Goal: Check status: Check status

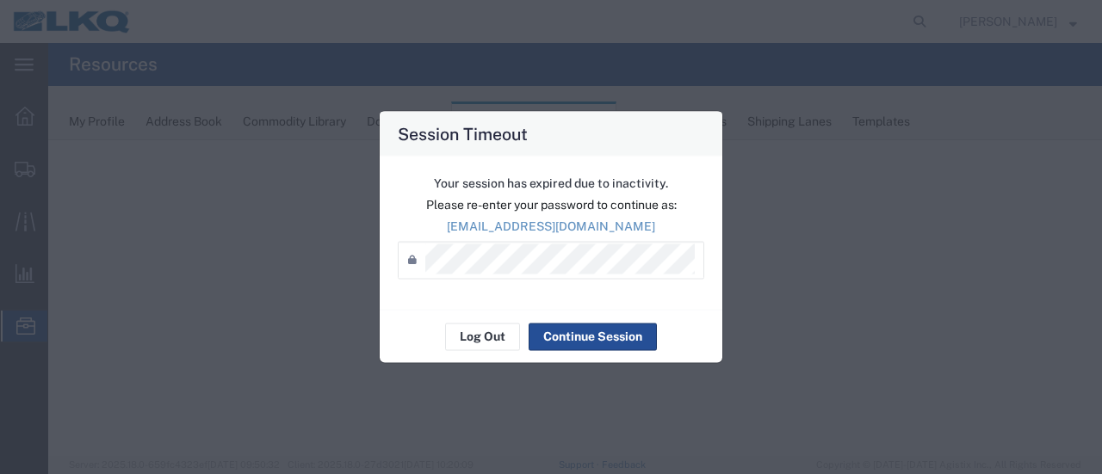
select select "28716"
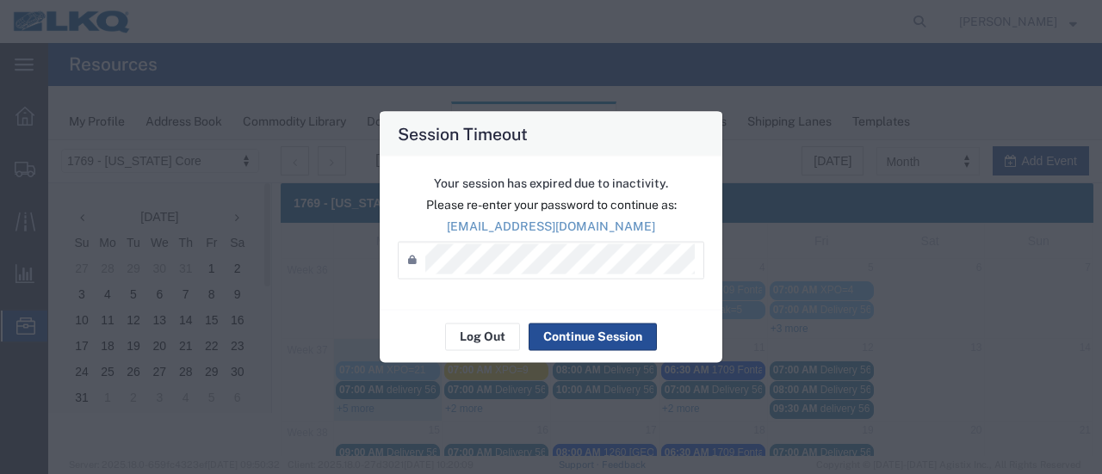
scroll to position [110, 0]
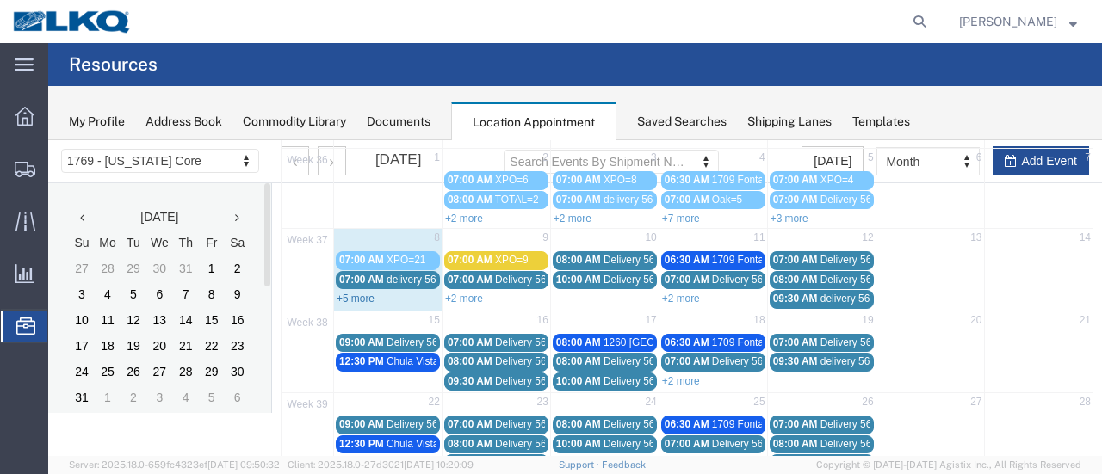
click at [358, 298] on link "+5 more" at bounding box center [356, 299] width 38 height 12
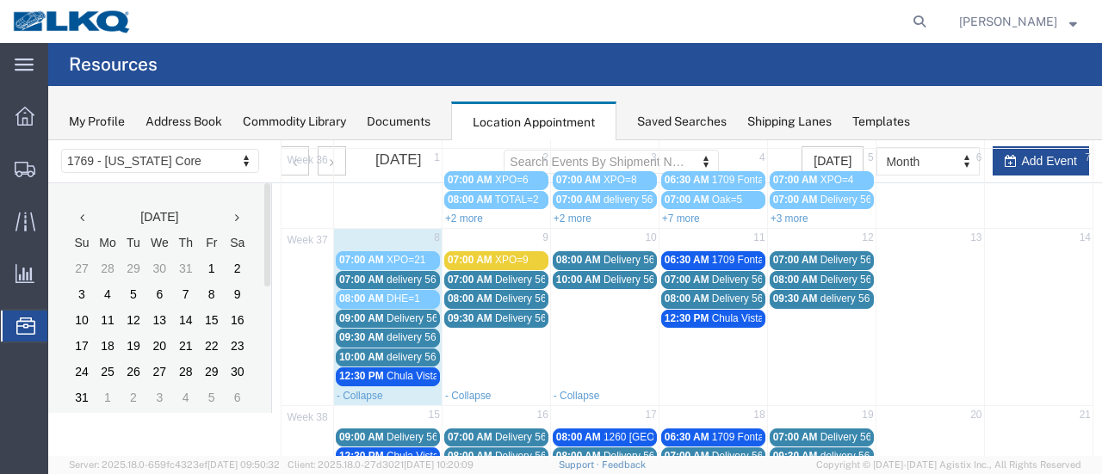
click at [405, 278] on span "delivery 56690853" at bounding box center [427, 280] width 83 height 12
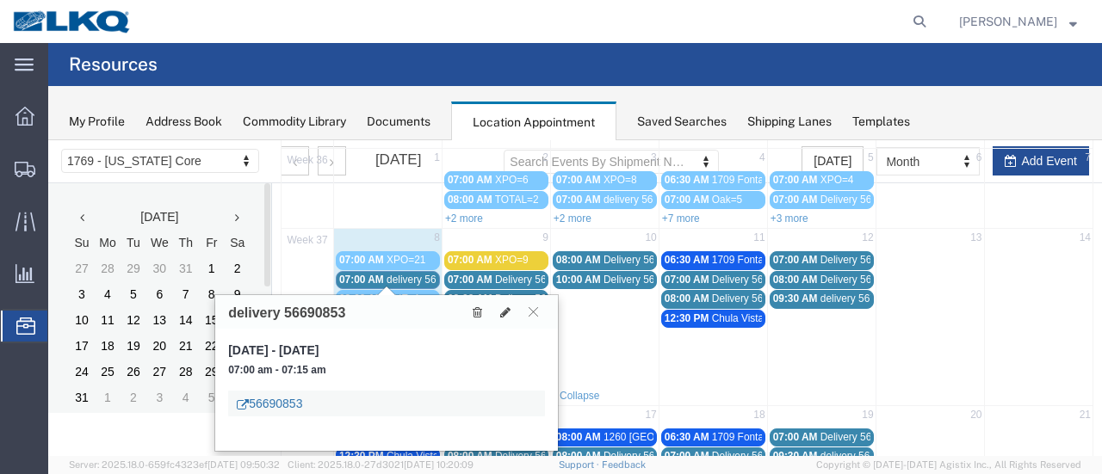
click at [300, 405] on link "56690853" at bounding box center [269, 403] width 65 height 17
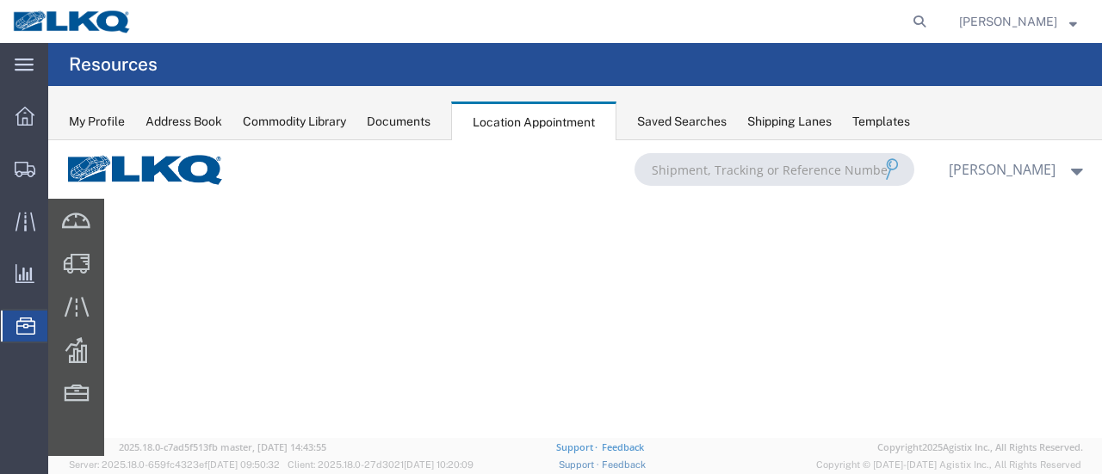
click at [393, 118] on div "Documents" at bounding box center [399, 122] width 64 height 18
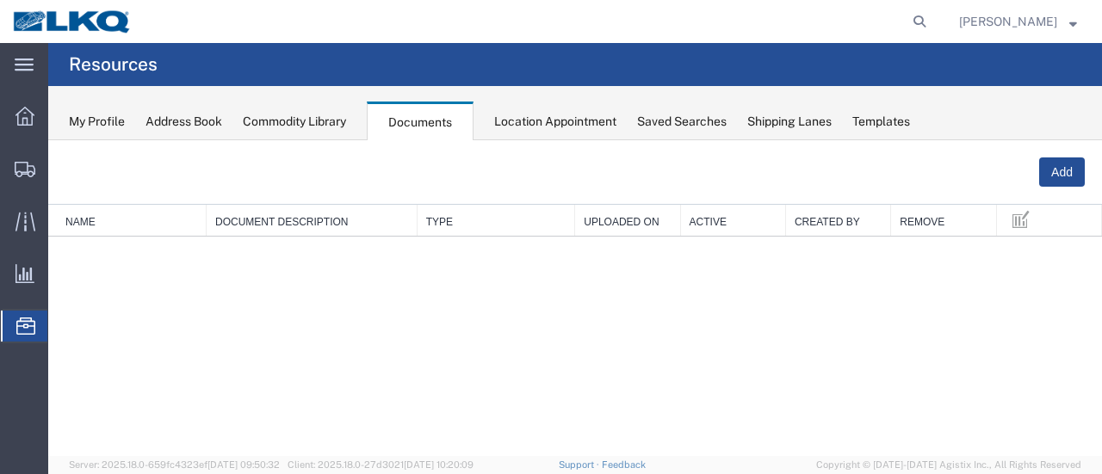
click at [540, 123] on div "Location Appointment" at bounding box center [555, 122] width 122 height 18
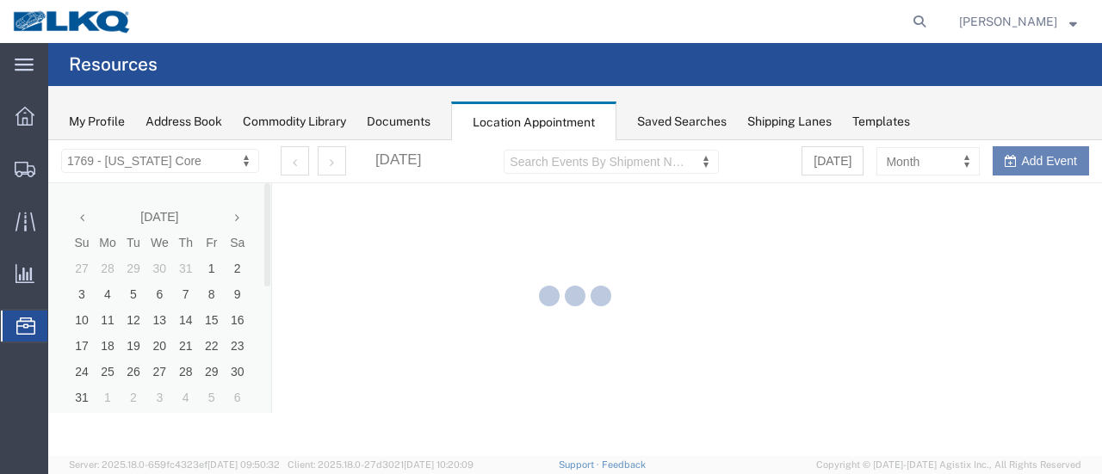
select select "28716"
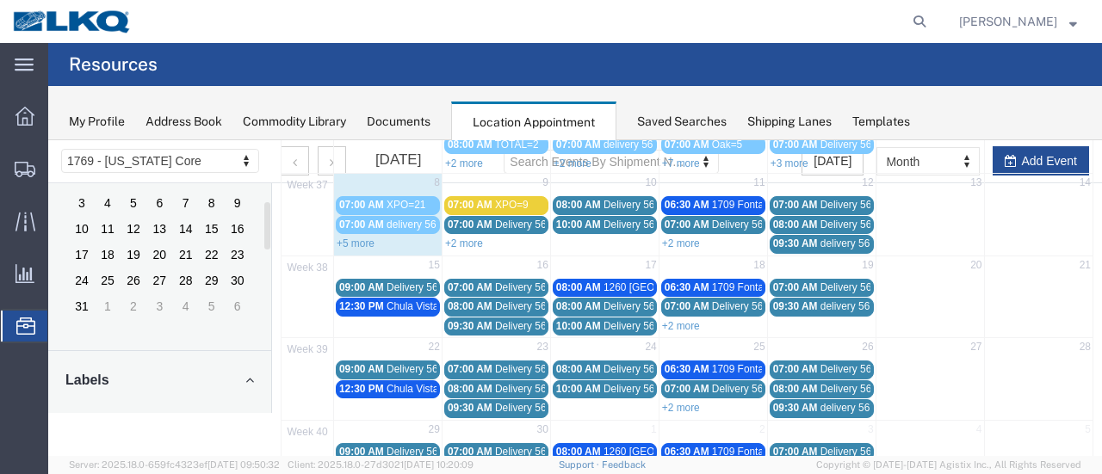
scroll to position [172, 0]
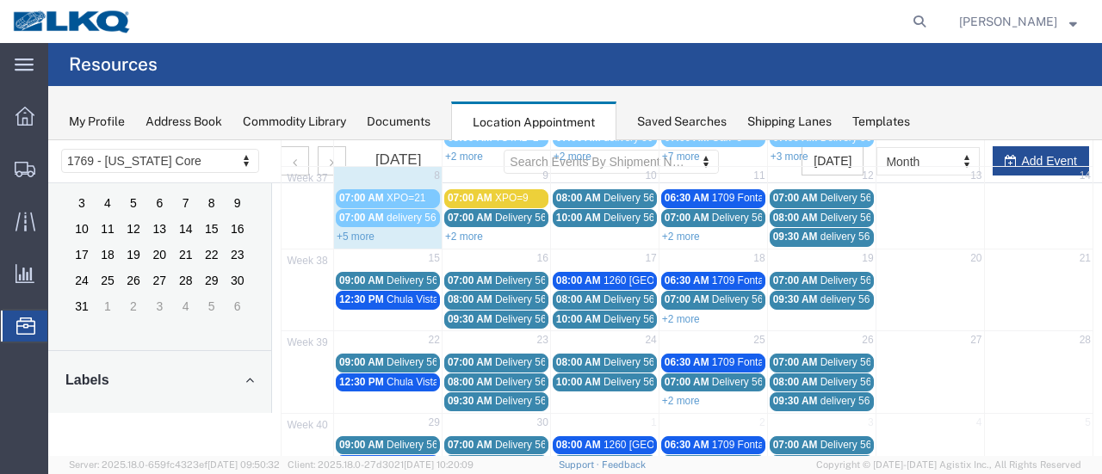
click at [355, 231] on link "+5 more" at bounding box center [356, 237] width 38 height 12
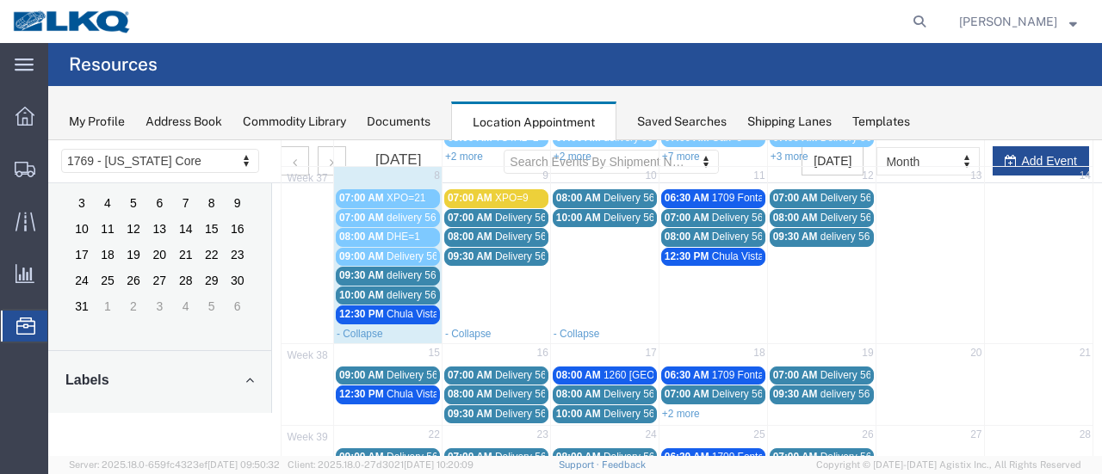
click at [384, 215] on div "07:00 AM delivery 56690853" at bounding box center [387, 218] width 97 height 13
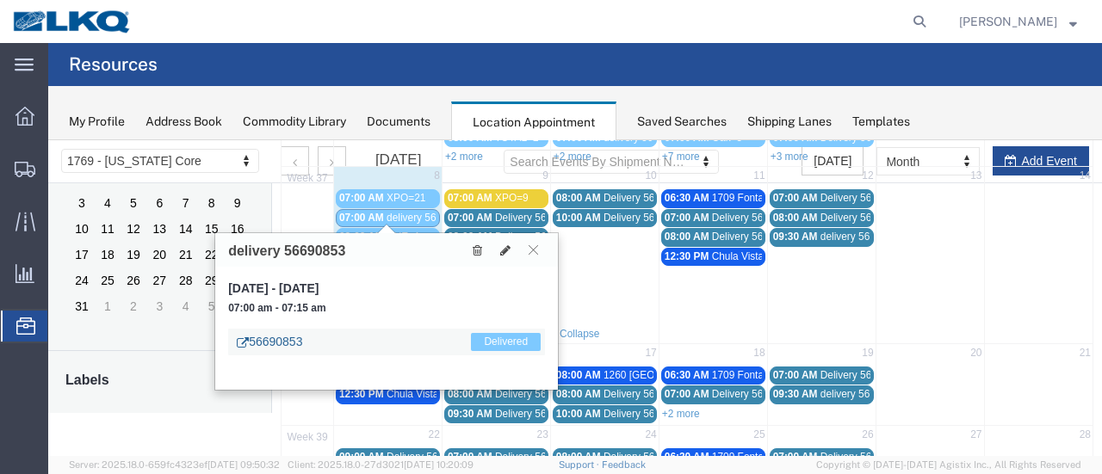
click at [301, 343] on link "56690853" at bounding box center [269, 341] width 65 height 17
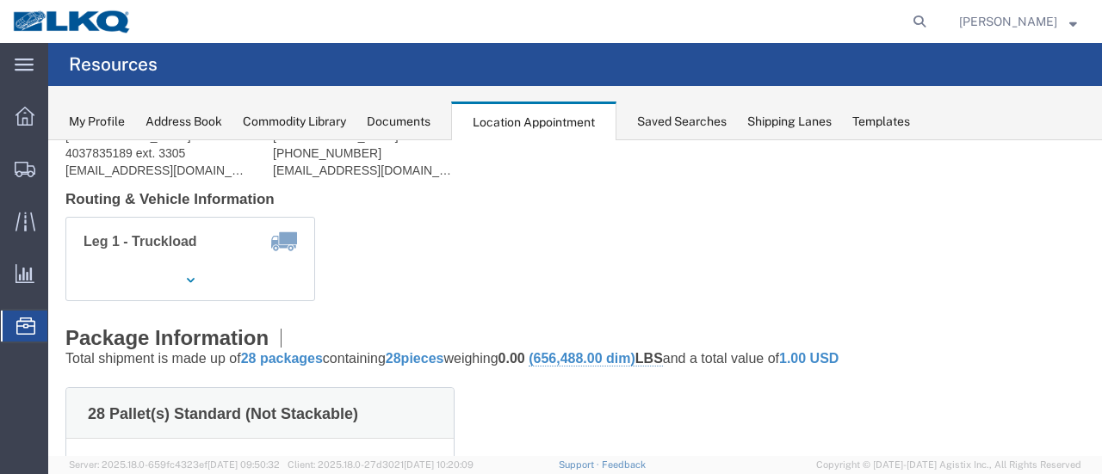
click at [0, 0] on span "Location Appointment" at bounding box center [0, 0] width 0 height 0
click at [426, 121] on div "Documents" at bounding box center [399, 122] width 64 height 18
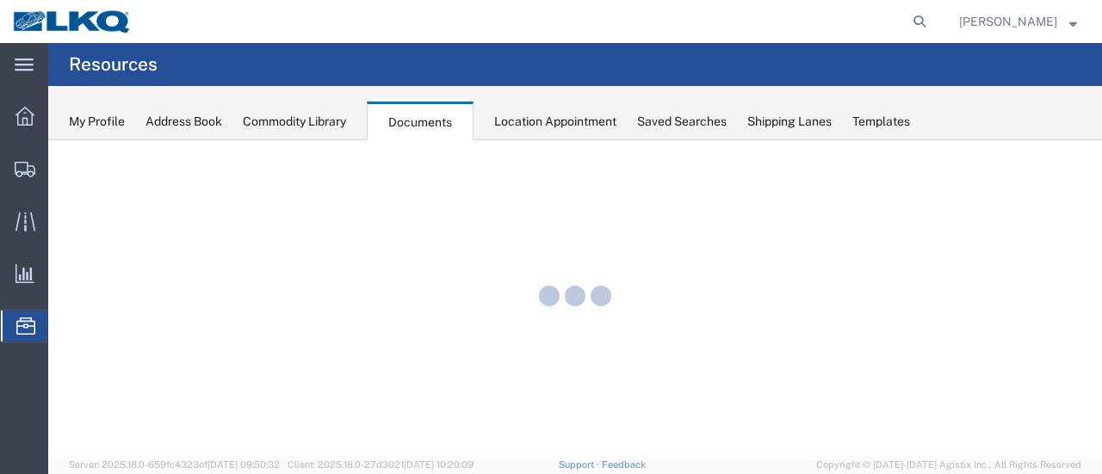
click at [512, 120] on div "Location Appointment" at bounding box center [555, 122] width 122 height 18
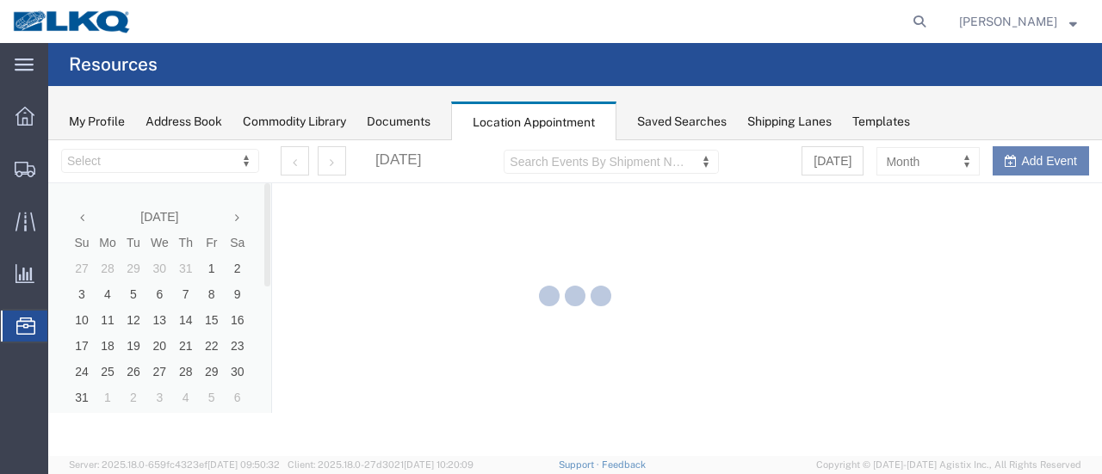
select select "28716"
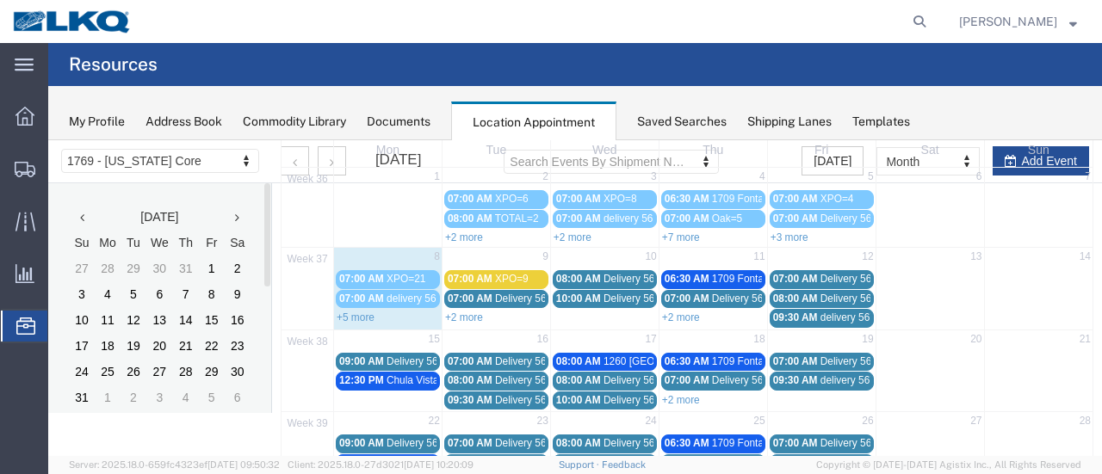
scroll to position [86, 0]
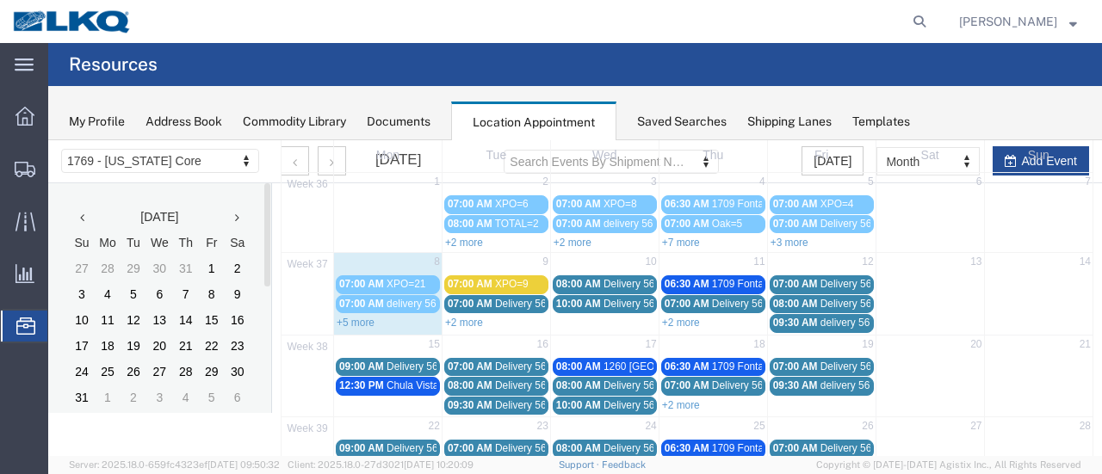
click at [358, 321] on link "+5 more" at bounding box center [356, 323] width 38 height 12
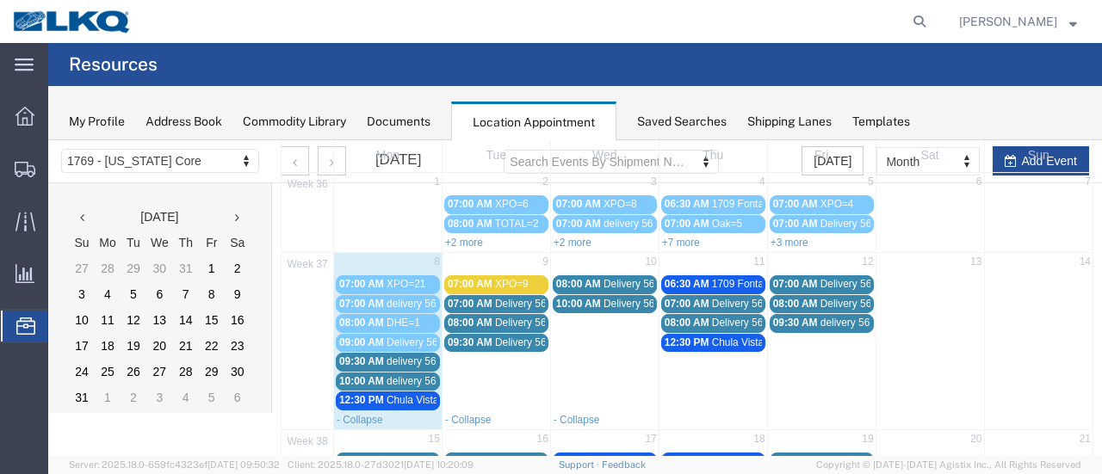
click at [374, 357] on span "09:30 AM" at bounding box center [361, 361] width 45 height 12
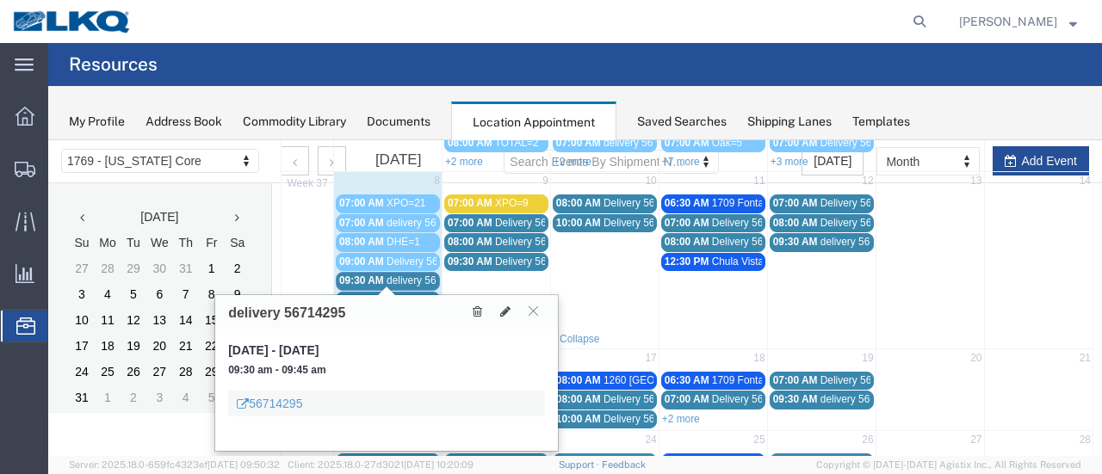
scroll to position [258, 0]
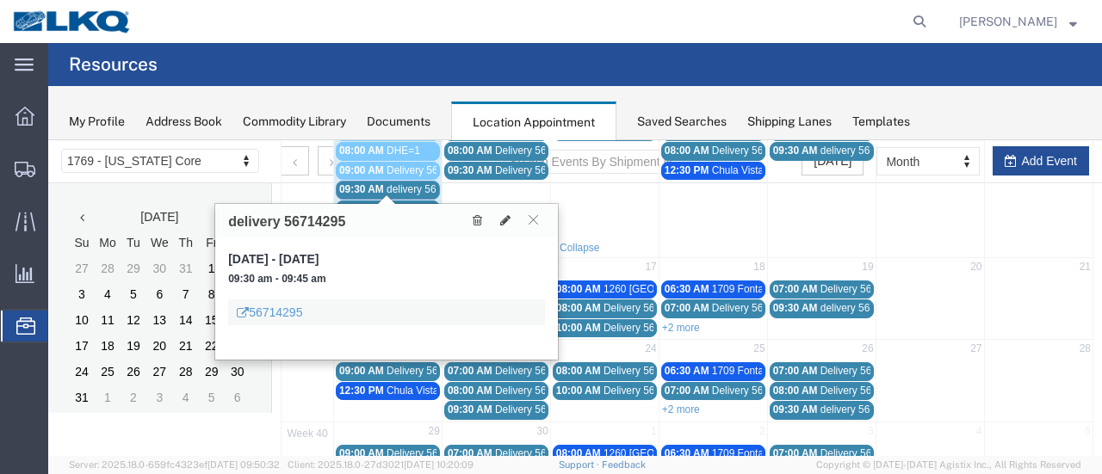
click at [456, 13] on agx-global-search at bounding box center [658, 21] width 551 height 43
click at [532, 221] on icon at bounding box center [532, 219] width 9 height 10
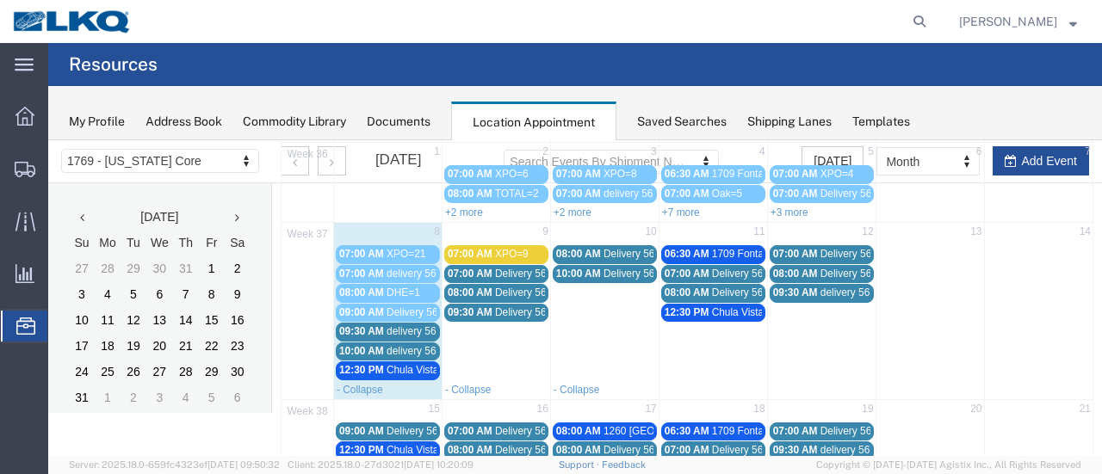
scroll to position [86, 0]
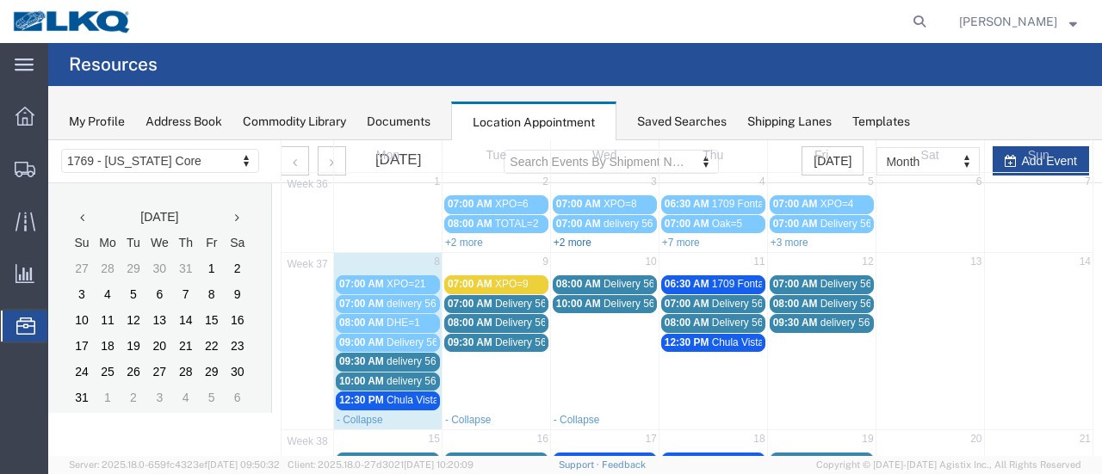
click at [582, 244] on link "+2 more" at bounding box center [572, 243] width 38 height 12
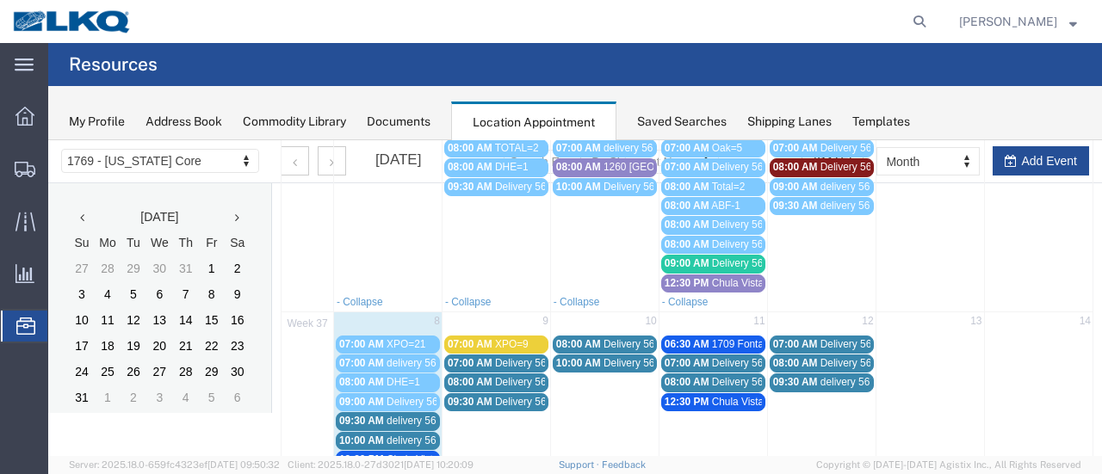
scroll to position [258, 0]
